Goal: Navigation & Orientation: Find specific page/section

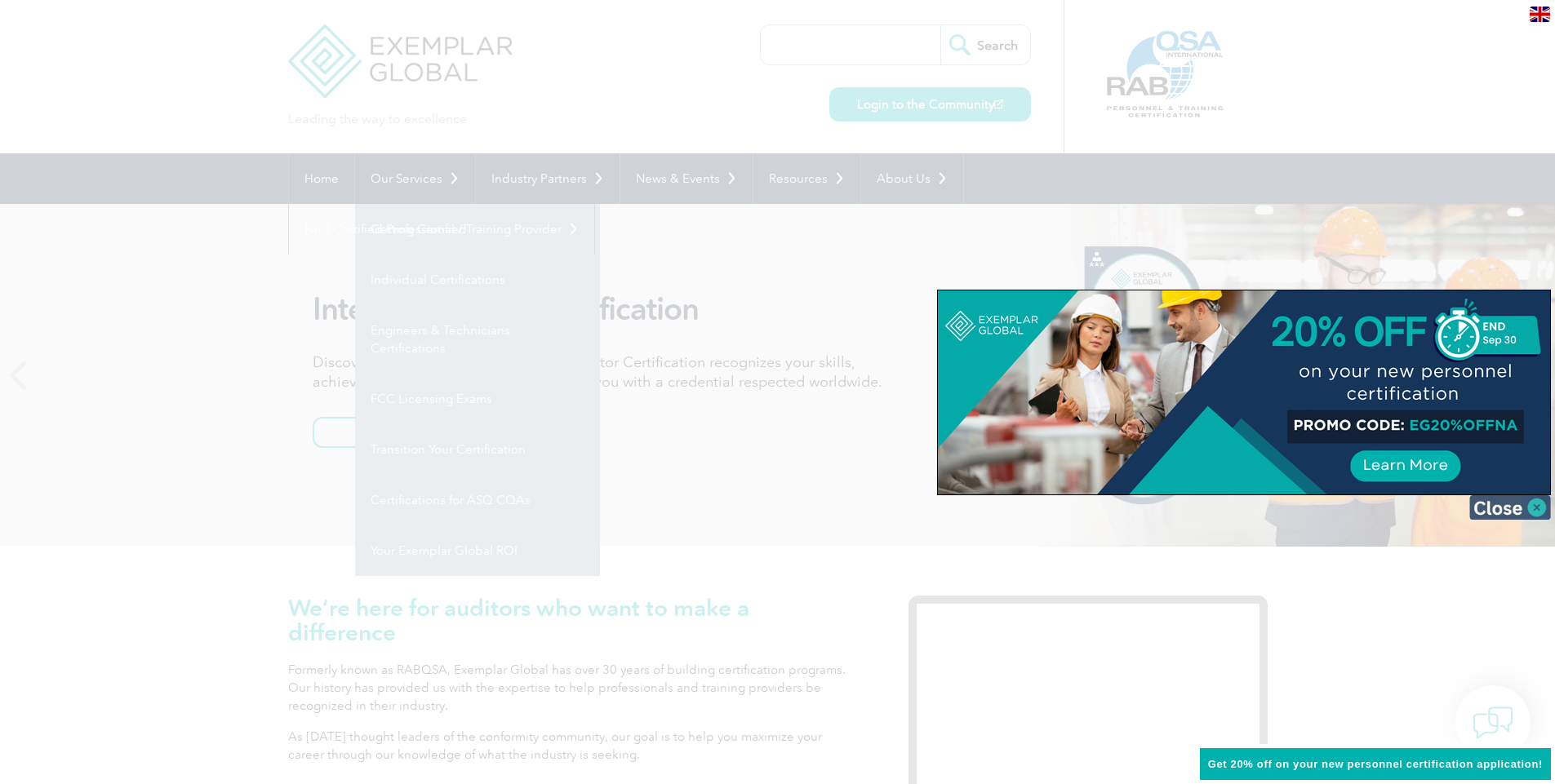
click at [1528, 511] on img at bounding box center [1509, 507] width 82 height 25
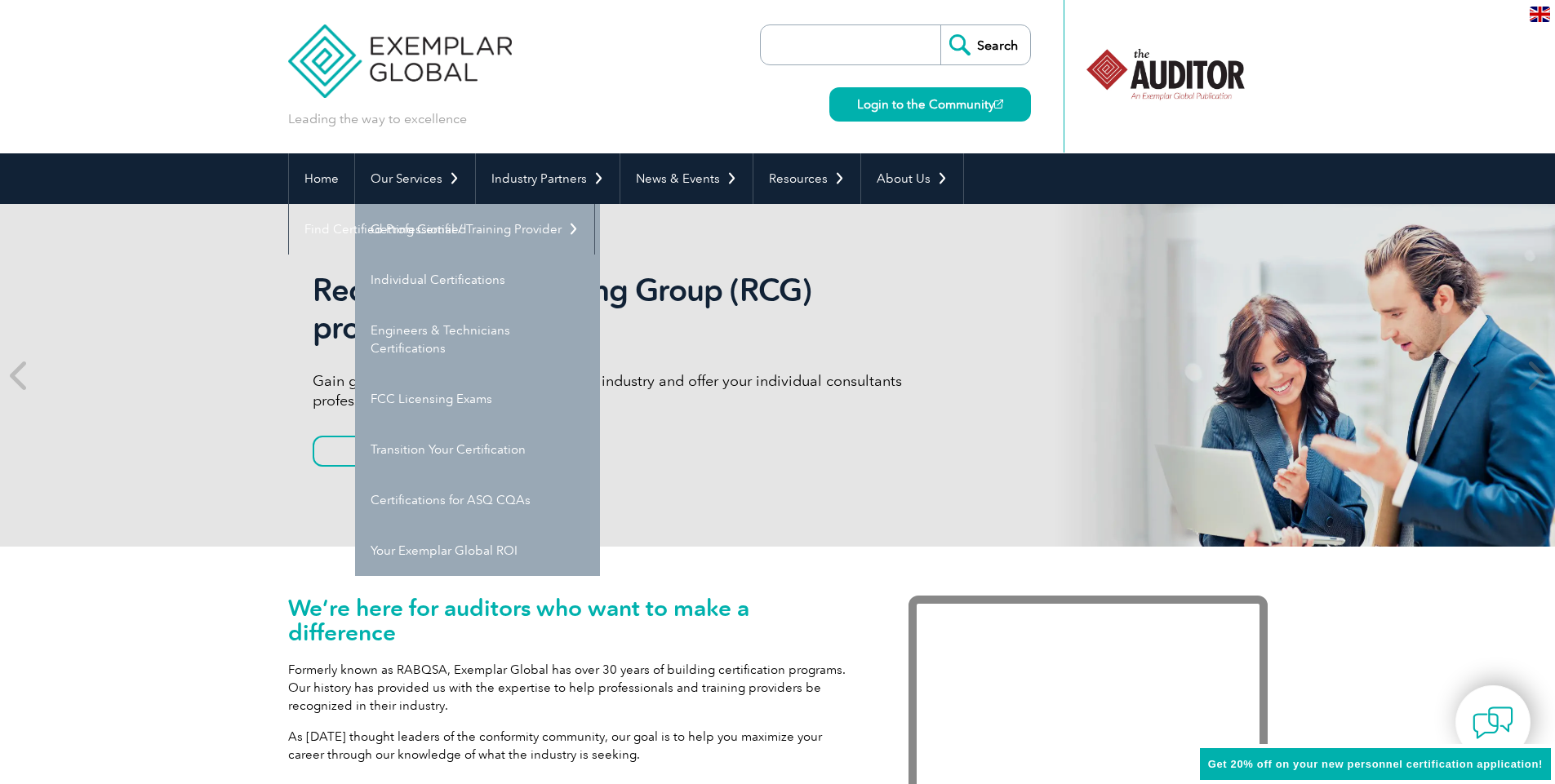
click at [1538, 13] on img at bounding box center [1539, 14] width 20 height 16
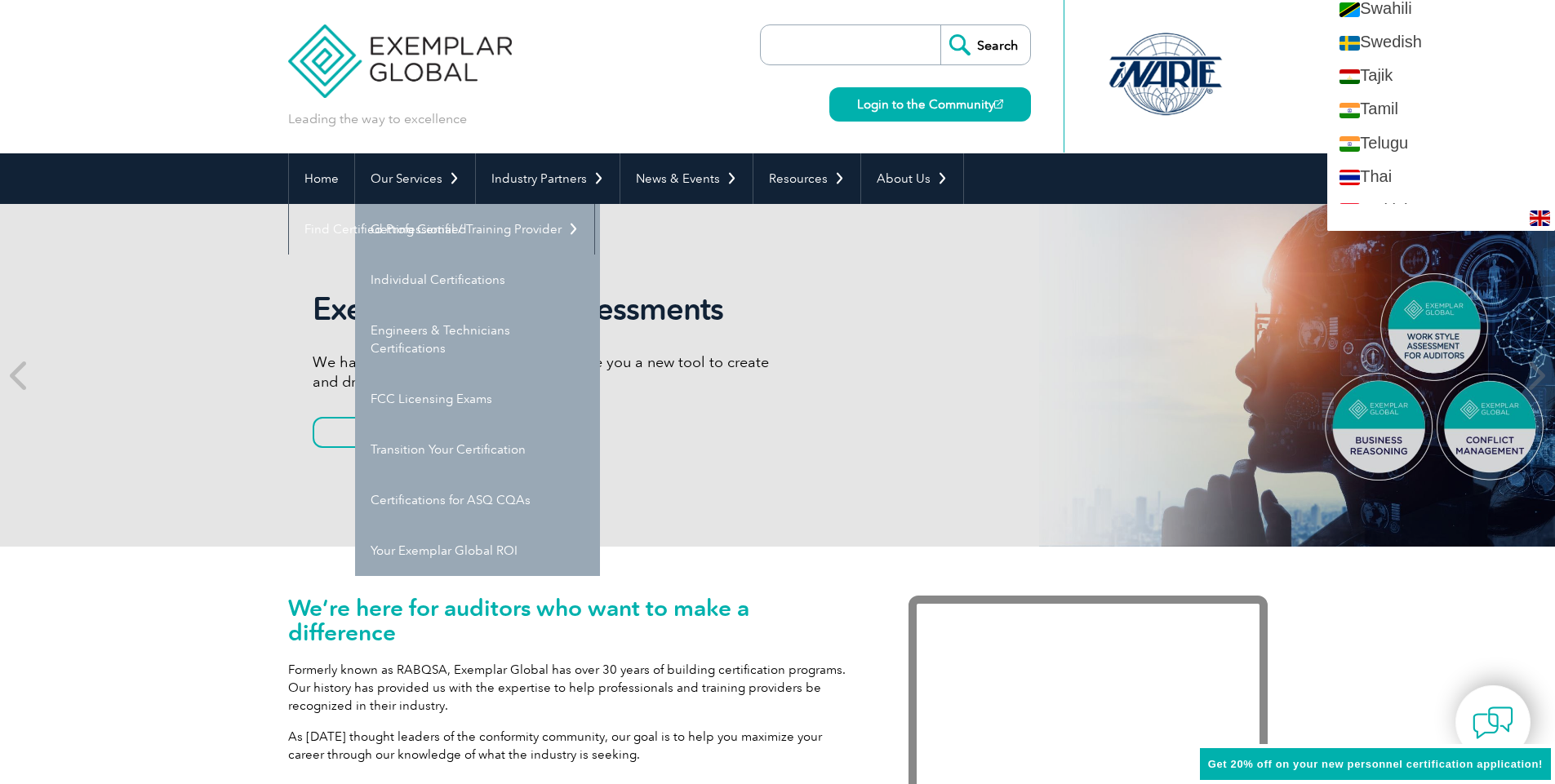
scroll to position [2937, 0]
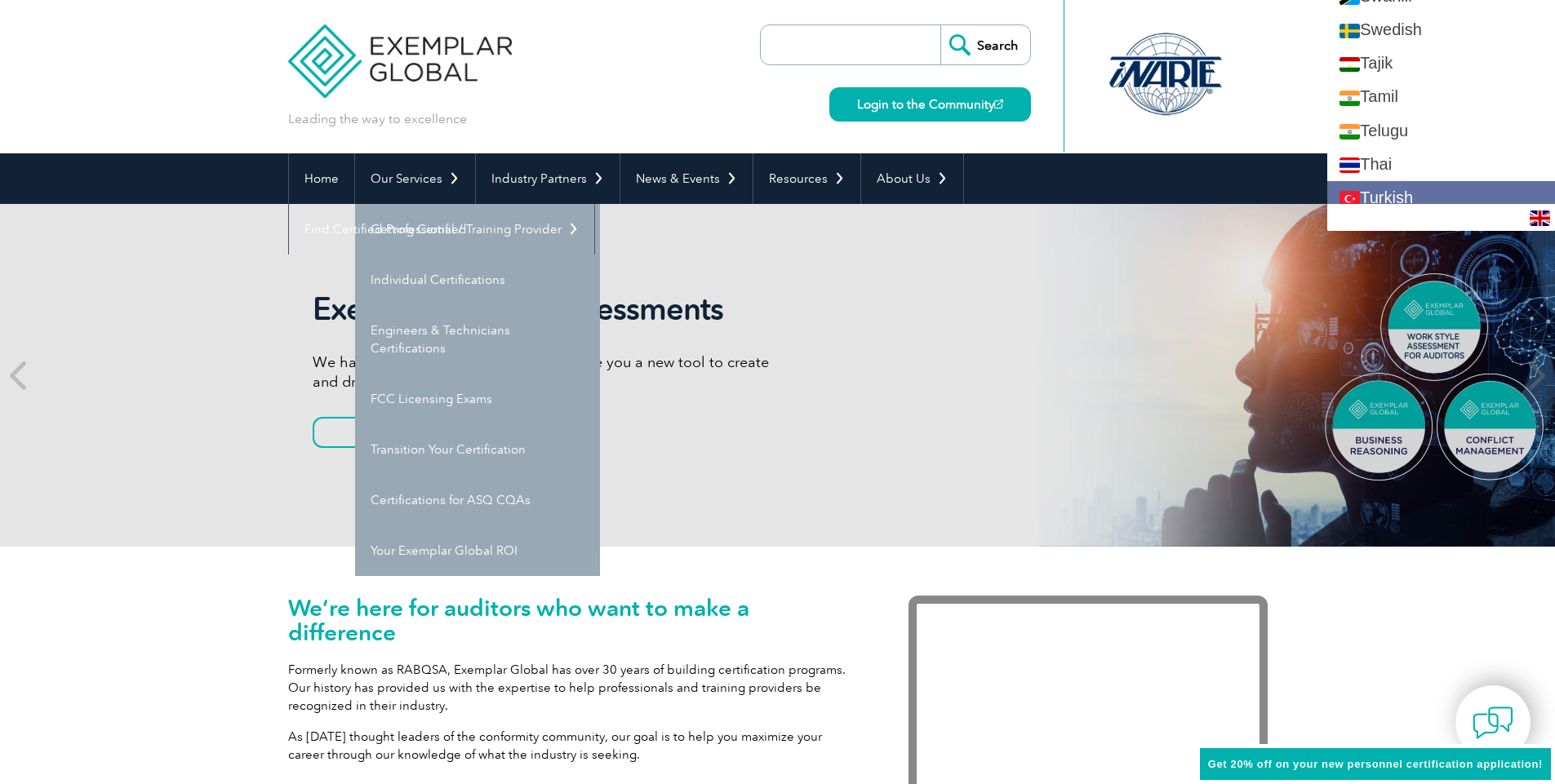
click at [1434, 196] on link "Turkish" at bounding box center [1441, 197] width 228 height 33
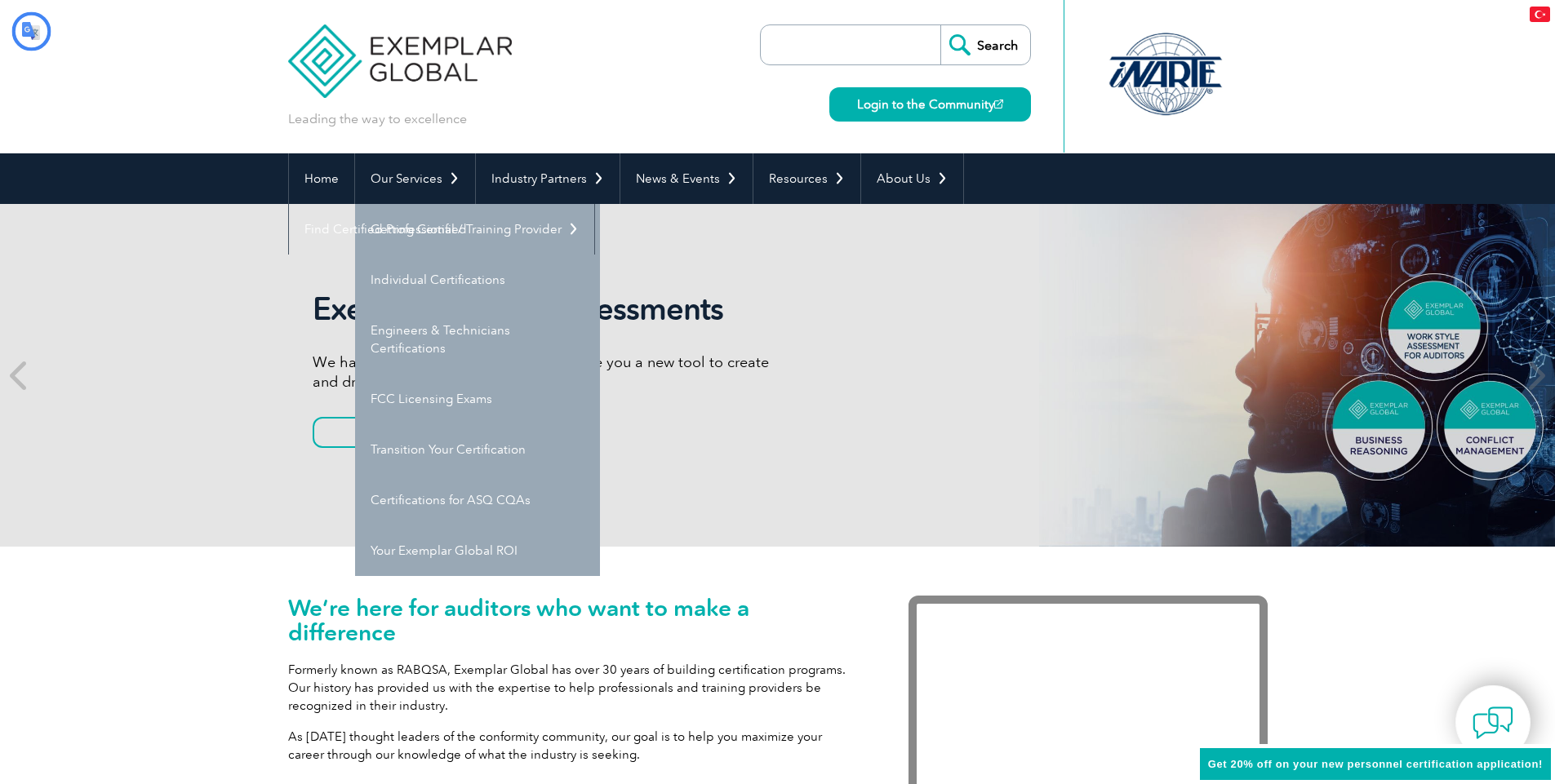
scroll to position [0, 0]
type input "Aramak"
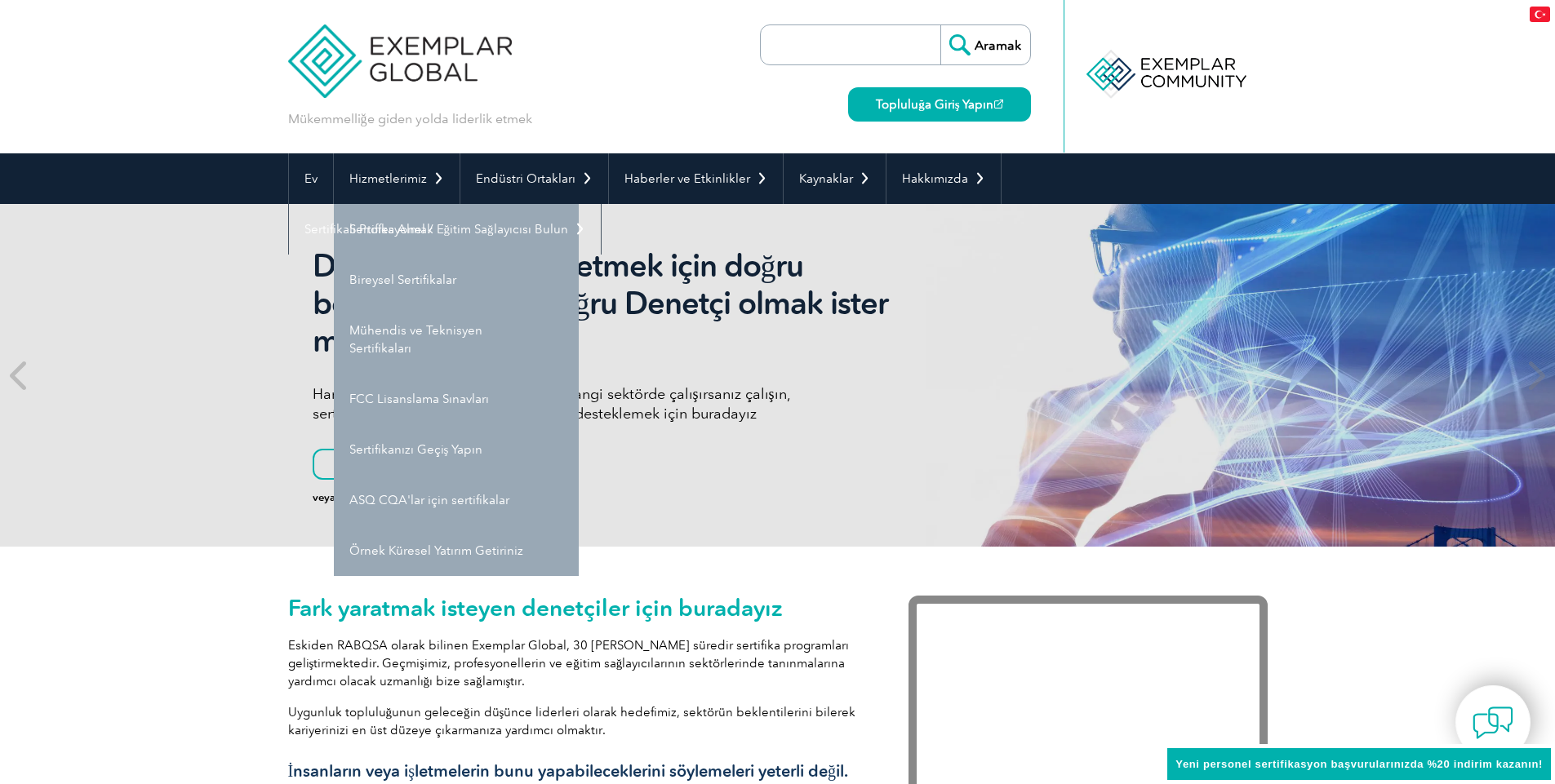
click at [787, 101] on div "Aramak Topluluğa Giriş Yapın" at bounding box center [895, 76] width 271 height 153
click at [161, 648] on div "Fark yaratmak isteyen denetçiler için buradayız Eskiden RABQSA olarak bilinen E…" at bounding box center [777, 716] width 1555 height 341
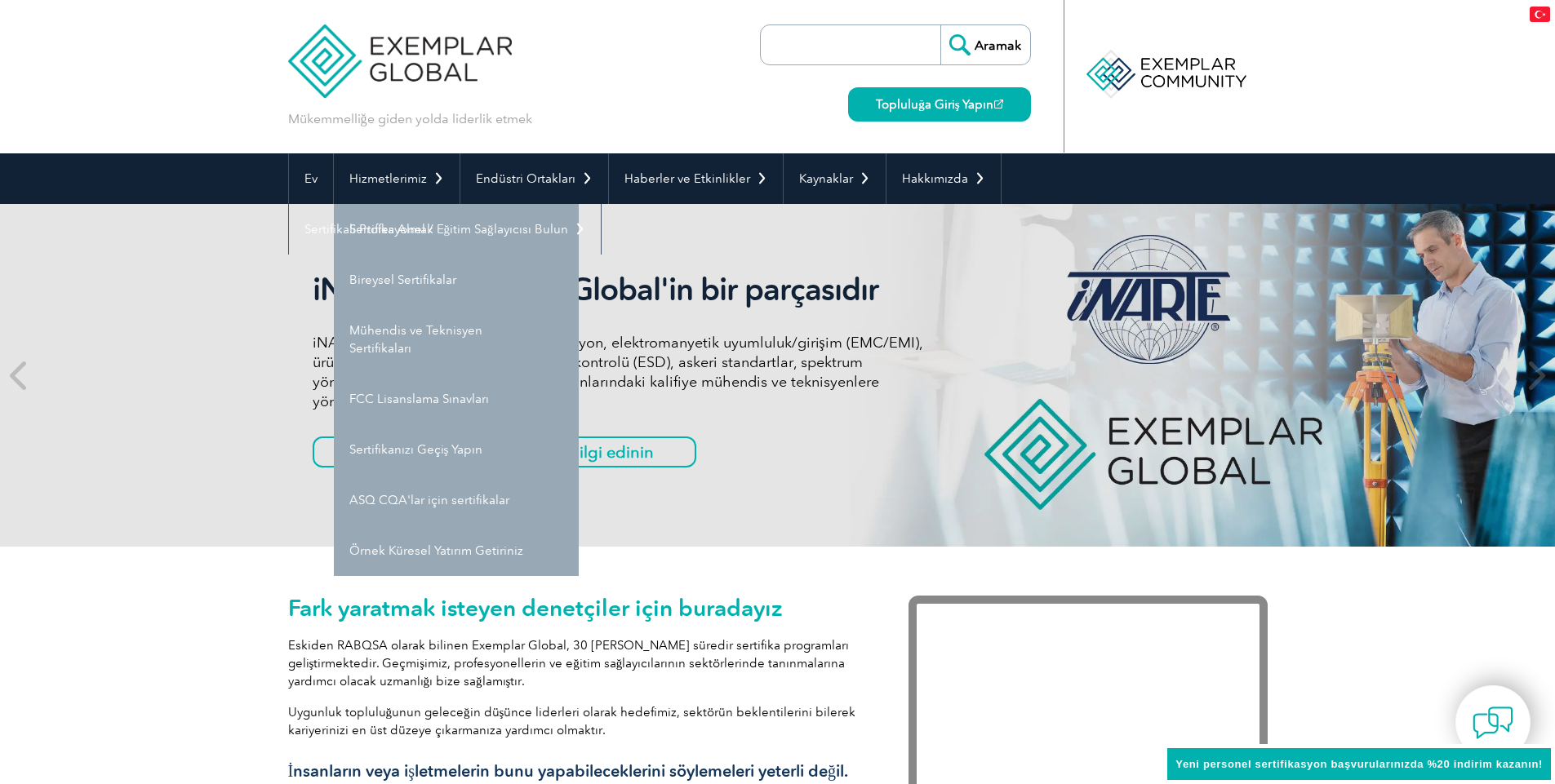
click at [169, 649] on div "Fark yaratmak isteyen denetçiler için buradayız Eskiden RABQSA olarak bilinen E…" at bounding box center [777, 716] width 1555 height 341
click at [831, 44] on input "search" at bounding box center [854, 45] width 172 height 39
click at [681, 95] on div "Mükemmelliğe giden yolda liderlik etmek Aramak Topluluğa Giriş Yapın ▼" at bounding box center [778, 76] width 979 height 153
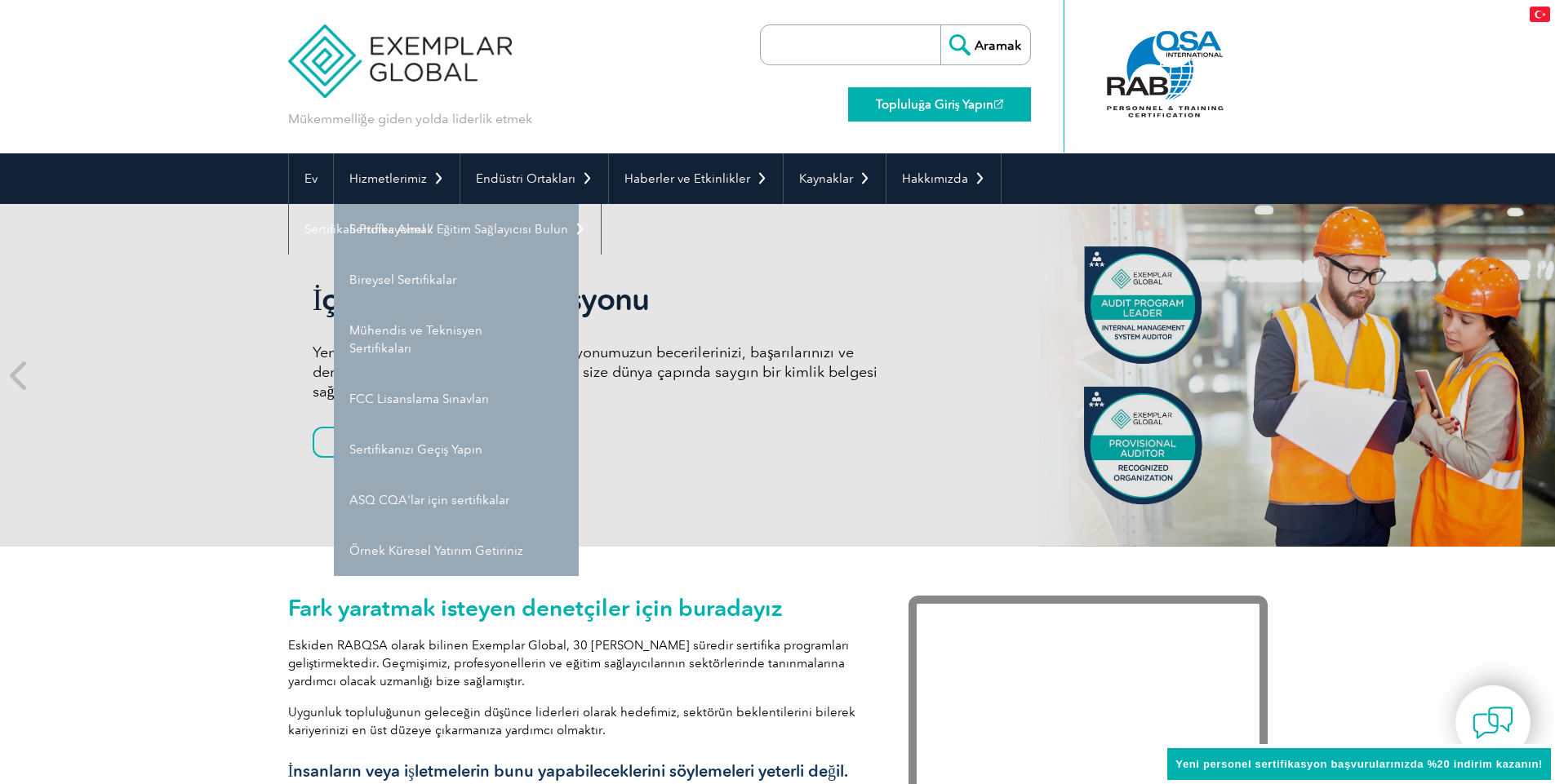
click at [908, 102] on font "Topluluğa Giriş Yapın" at bounding box center [934, 105] width 118 height 15
